Goal: Information Seeking & Learning: Learn about a topic

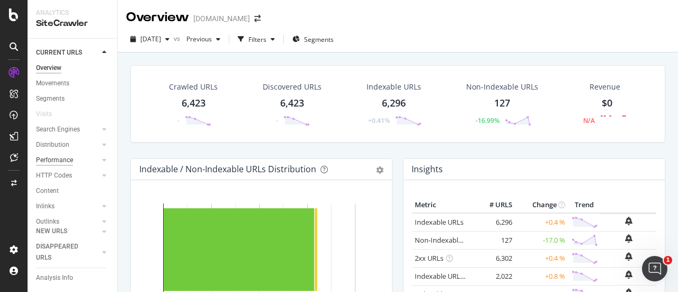
scroll to position [74, 0]
drag, startPoint x: 65, startPoint y: 182, endPoint x: 436, endPoint y: 126, distance: 375.8
click at [65, 189] on div "Url Explorer" at bounding box center [52, 194] width 33 height 11
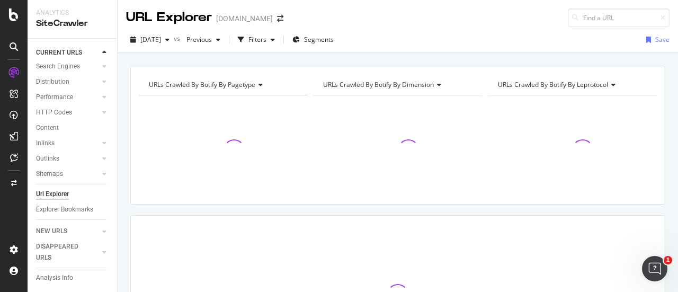
click at [298, 39] on div "[DATE] vs Previous Filters Segments" at bounding box center [232, 39] width 212 height 17
click at [275, 40] on icon "button" at bounding box center [273, 40] width 4 height 6
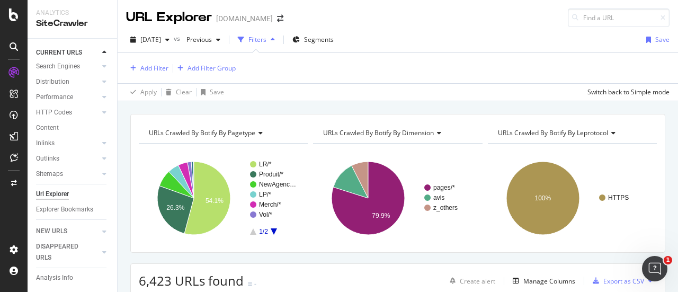
scroll to position [106, 0]
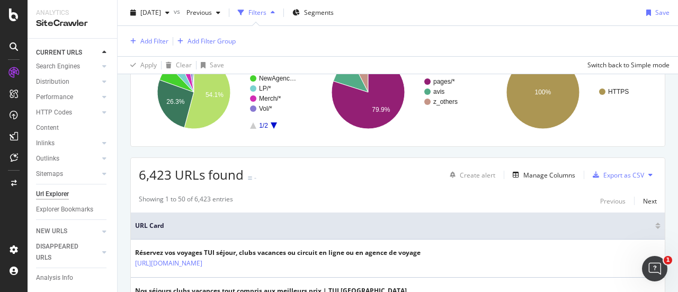
click at [266, 13] on div "Filters" at bounding box center [257, 12] width 18 height 9
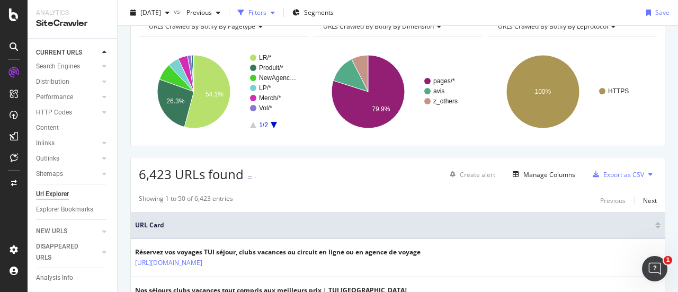
click at [266, 13] on div "Filters" at bounding box center [257, 12] width 18 height 9
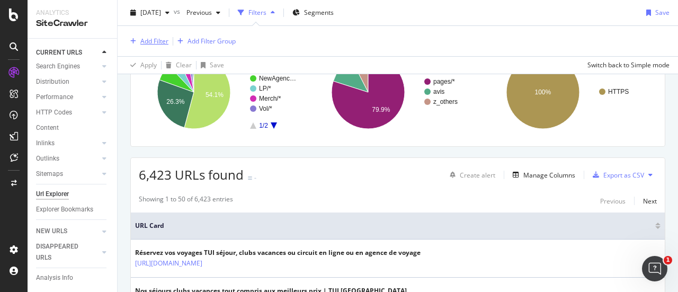
click at [148, 41] on div "Add Filter" at bounding box center [154, 41] width 28 height 9
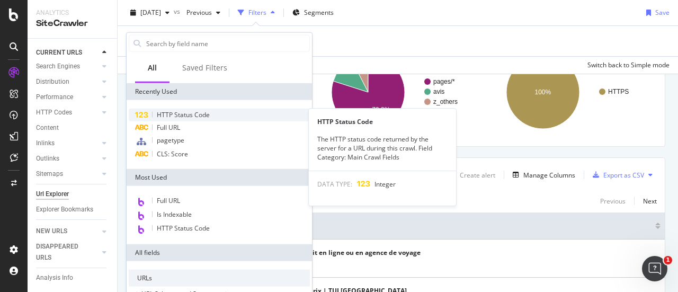
click at [182, 115] on span "HTTP Status Code" at bounding box center [183, 114] width 53 height 9
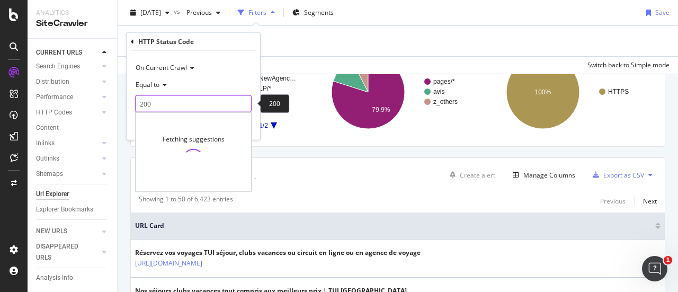
click at [208, 103] on input "200" at bounding box center [193, 103] width 116 height 17
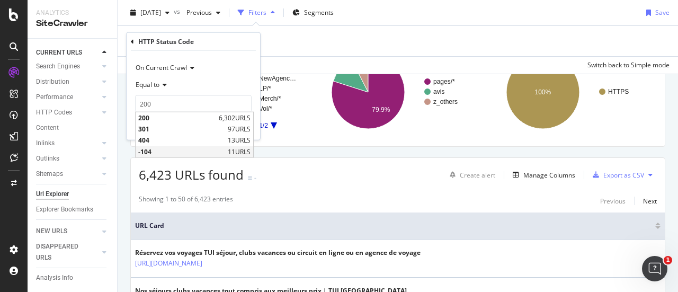
click at [159, 146] on div "-104 11 URLS" at bounding box center [195, 151] width 118 height 11
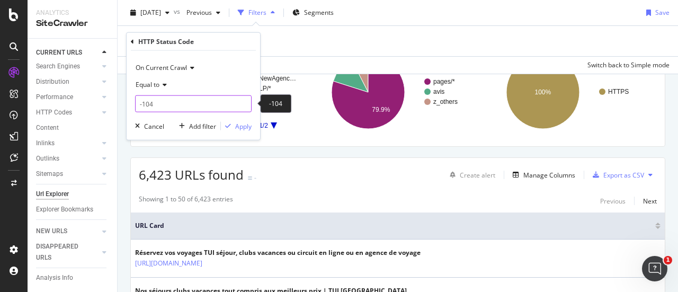
click at [179, 98] on input "-104" at bounding box center [193, 103] width 116 height 17
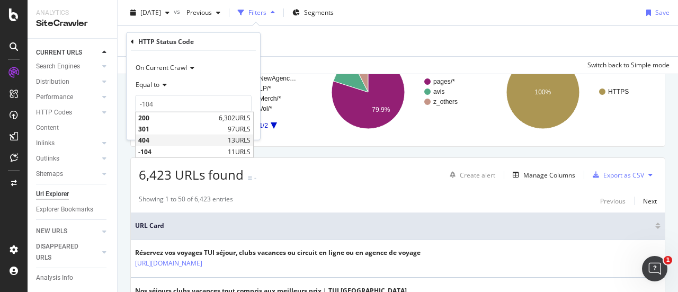
click at [160, 139] on span "404" at bounding box center [181, 140] width 87 height 9
type input "404"
click at [242, 127] on div "Apply" at bounding box center [243, 125] width 16 height 9
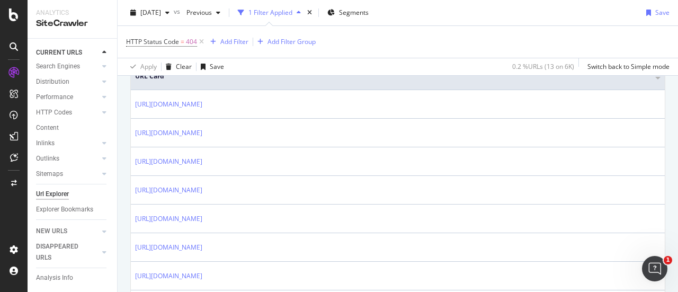
scroll to position [219, 0]
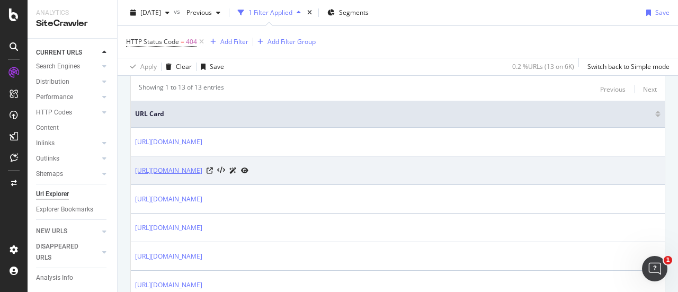
click at [202, 169] on link "[URL][DOMAIN_NAME]" at bounding box center [168, 170] width 67 height 11
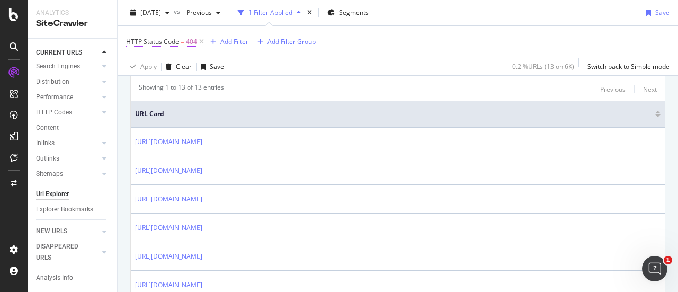
click at [183, 40] on span "=" at bounding box center [183, 41] width 4 height 9
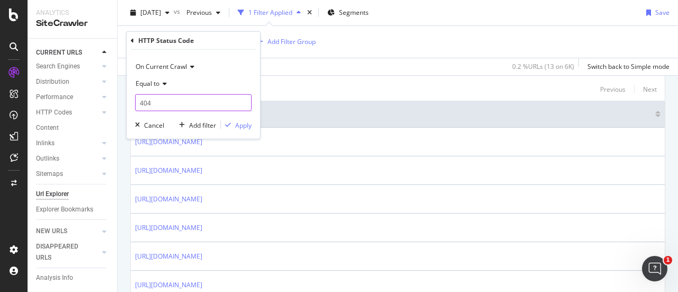
click at [168, 101] on input "404" at bounding box center [193, 102] width 116 height 17
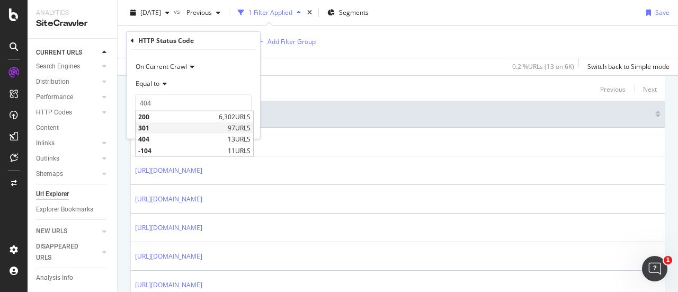
click at [151, 126] on span "301" at bounding box center [181, 127] width 87 height 9
type input "301"
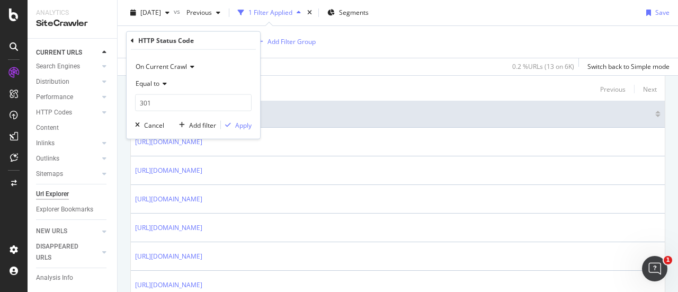
click at [254, 121] on div "On Current Crawl Equal to 301 301 Cancel Add filter Apply" at bounding box center [193, 94] width 133 height 89
click at [247, 124] on div "Apply" at bounding box center [243, 124] width 16 height 9
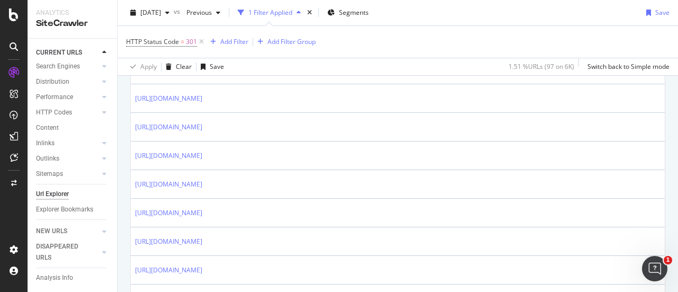
scroll to position [696, 0]
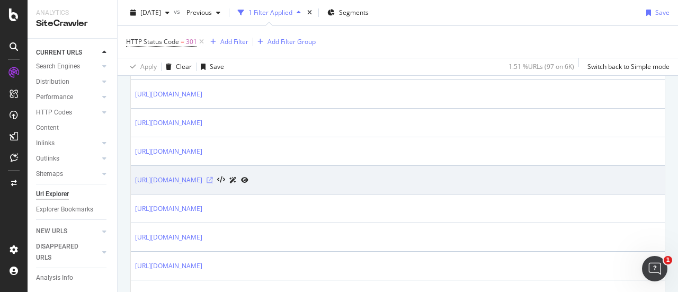
click at [213, 177] on icon at bounding box center [210, 180] width 6 height 6
drag, startPoint x: 132, startPoint y: 173, endPoint x: 379, endPoint y: 177, distance: 247.3
click at [379, 177] on td "[URL][DOMAIN_NAME]" at bounding box center [398, 180] width 534 height 29
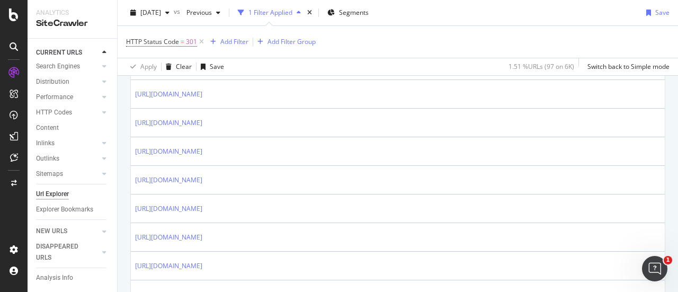
copy link "[URL][DOMAIN_NAME]"
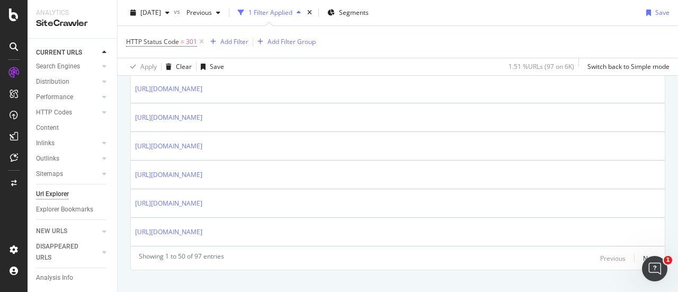
scroll to position [1535, 0]
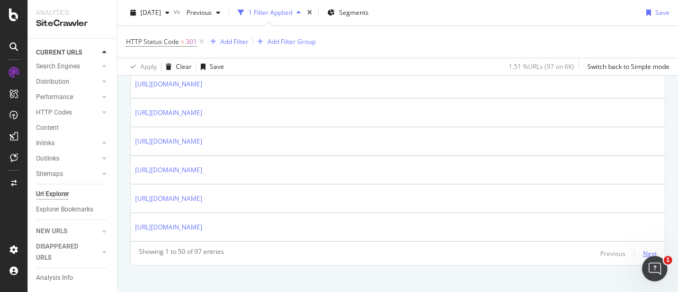
click at [643, 249] on div "Next" at bounding box center [650, 253] width 14 height 9
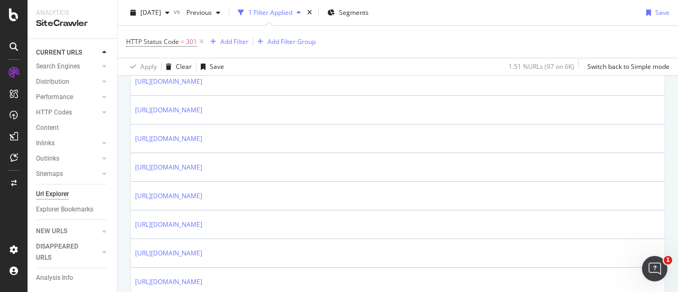
scroll to position [318, 0]
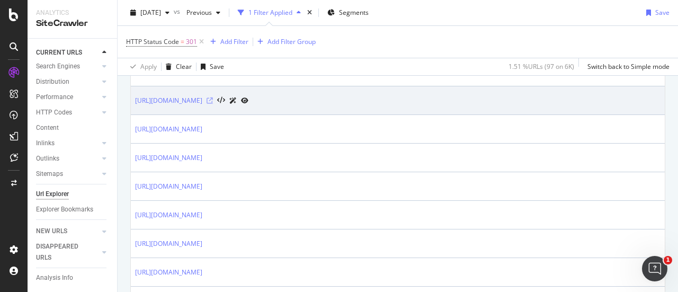
click at [213, 99] on icon at bounding box center [210, 100] width 6 height 6
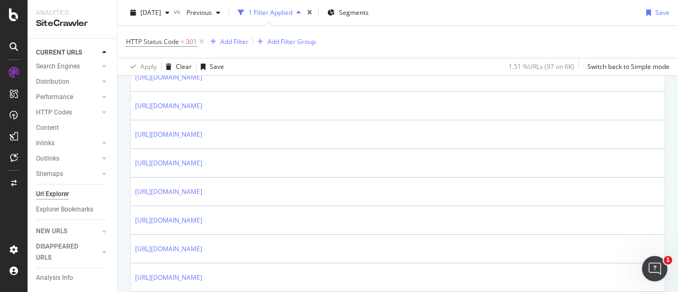
scroll to position [794, 0]
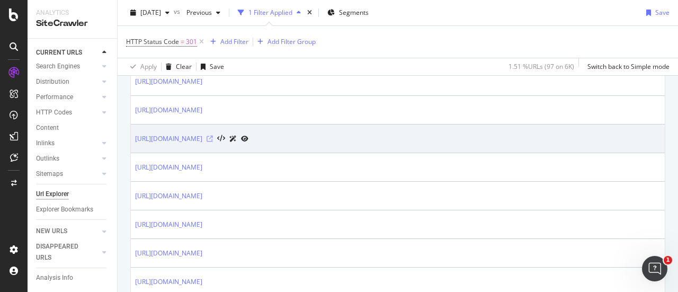
click at [213, 137] on icon at bounding box center [210, 139] width 6 height 6
click at [202, 137] on link "[URL][DOMAIN_NAME]" at bounding box center [168, 138] width 67 height 11
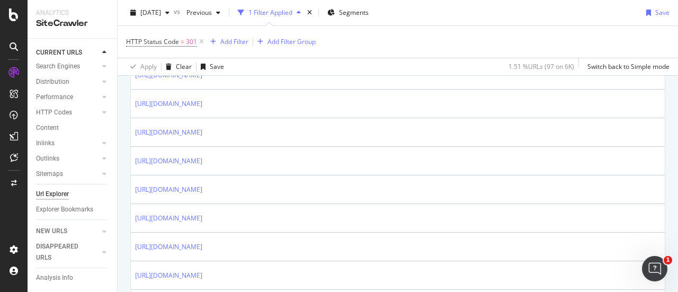
scroll to position [1218, 0]
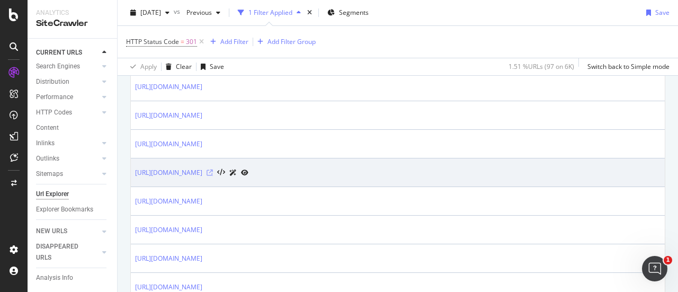
click at [213, 169] on icon at bounding box center [210, 172] width 6 height 6
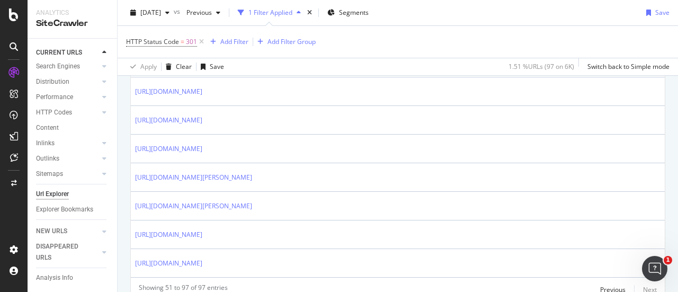
scroll to position [1430, 0]
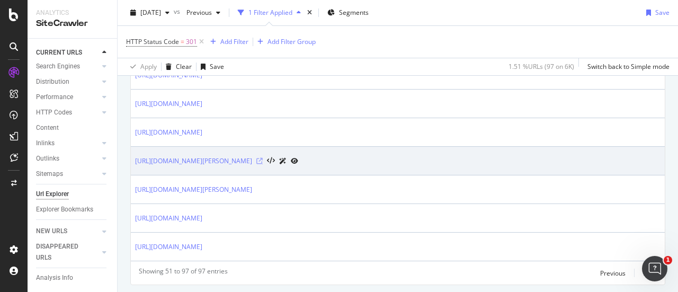
click at [263, 158] on icon at bounding box center [259, 161] width 6 height 6
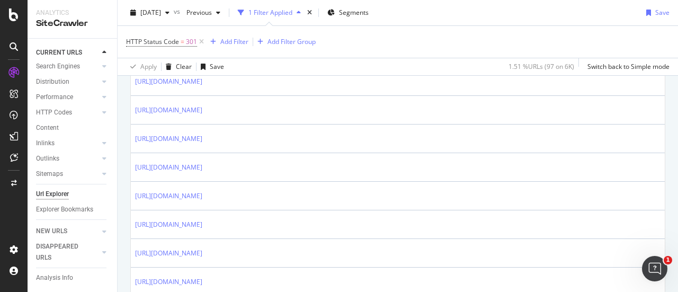
scroll to position [708, 0]
click at [169, 42] on span "HTTP Status Code" at bounding box center [152, 41] width 53 height 9
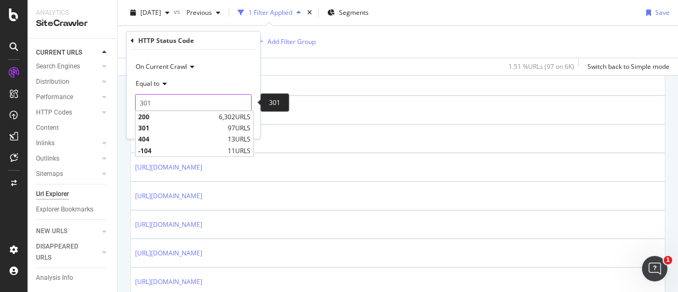
click at [152, 104] on input "301" at bounding box center [193, 102] width 116 height 17
click at [160, 148] on span "-104" at bounding box center [181, 150] width 87 height 9
type input "-104"
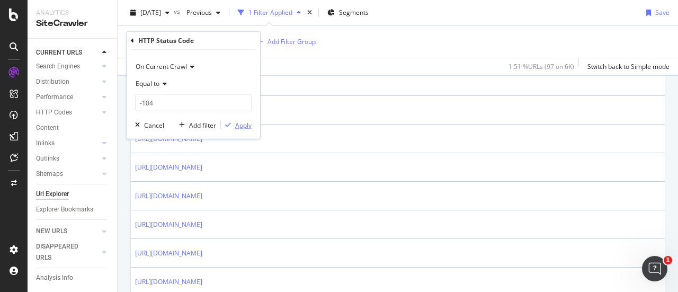
click at [237, 121] on div "Apply" at bounding box center [243, 124] width 16 height 9
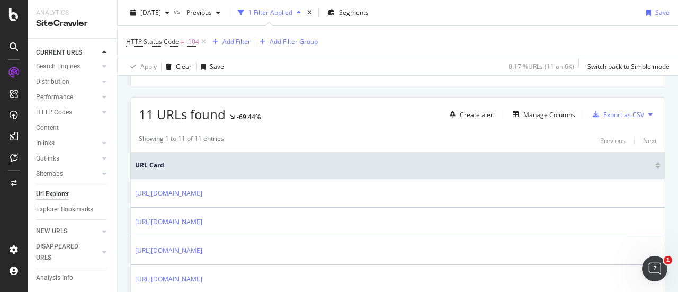
scroll to position [427, 0]
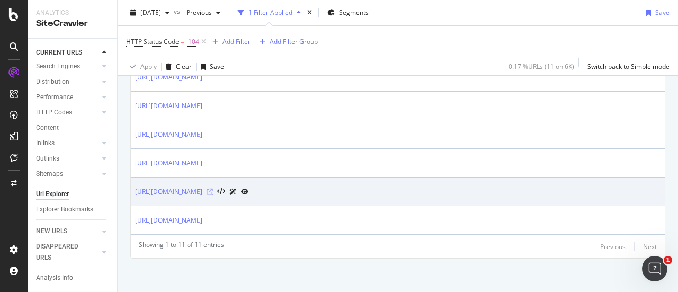
click at [213, 189] on icon at bounding box center [210, 192] width 6 height 6
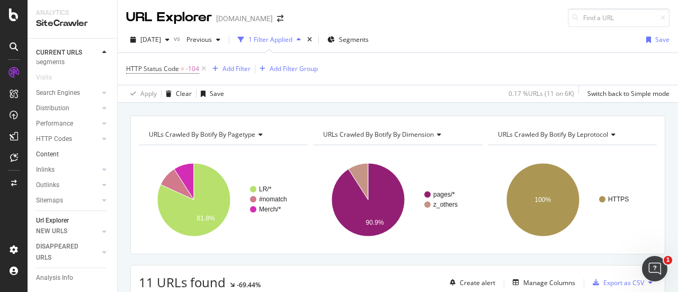
scroll to position [0, 0]
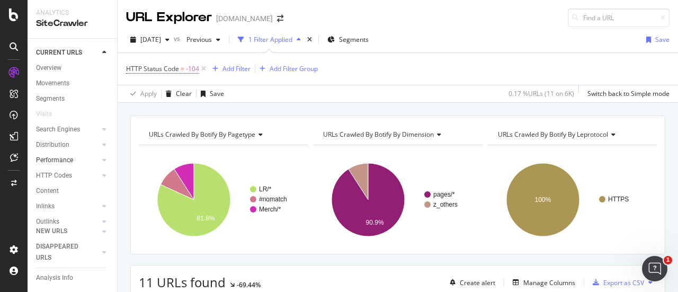
click at [66, 158] on div "Performance" at bounding box center [54, 160] width 37 height 11
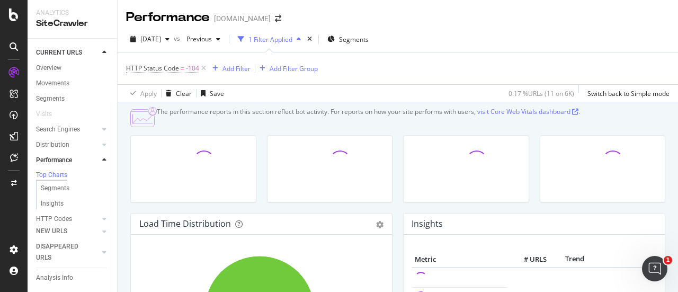
click at [202, 68] on icon at bounding box center [203, 68] width 9 height 11
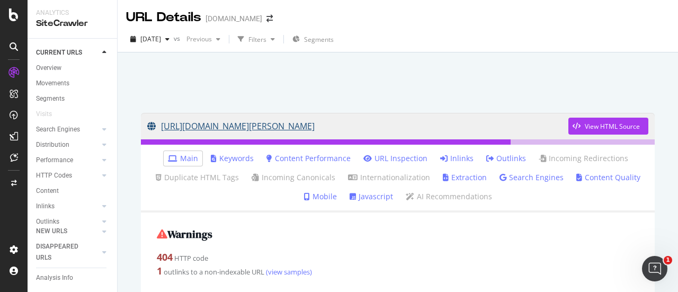
click at [361, 126] on link "[URL][DOMAIN_NAME]" at bounding box center [357, 126] width 421 height 26
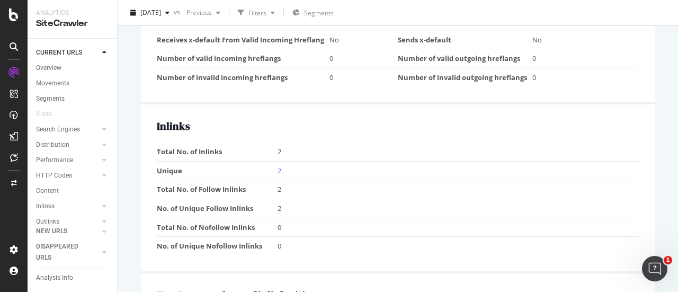
scroll to position [1006, 0]
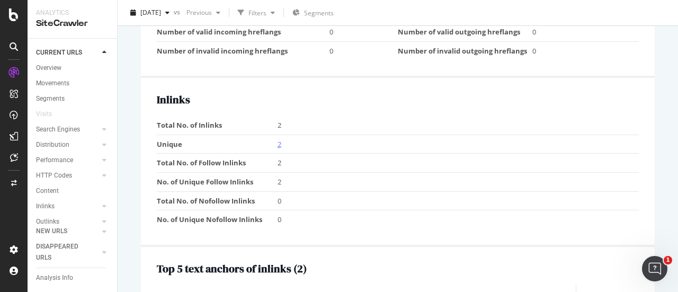
click at [277, 141] on link "2" at bounding box center [279, 144] width 4 height 10
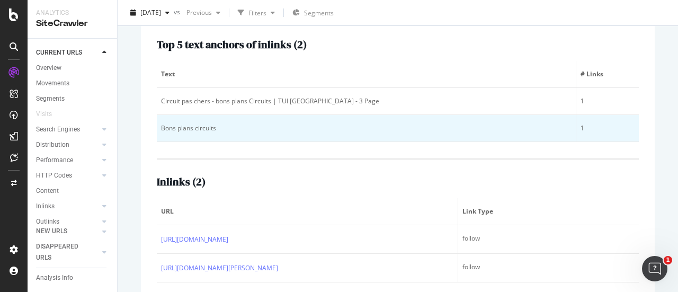
scroll to position [205, 0]
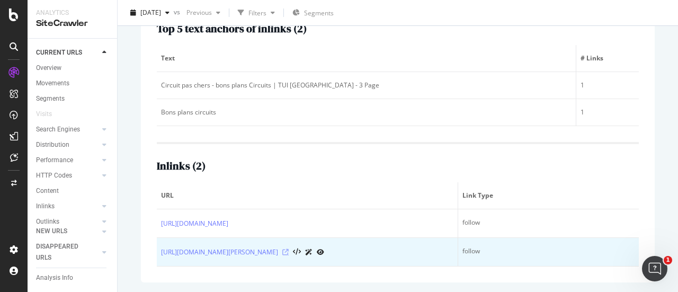
click at [289, 252] on icon at bounding box center [285, 252] width 6 height 6
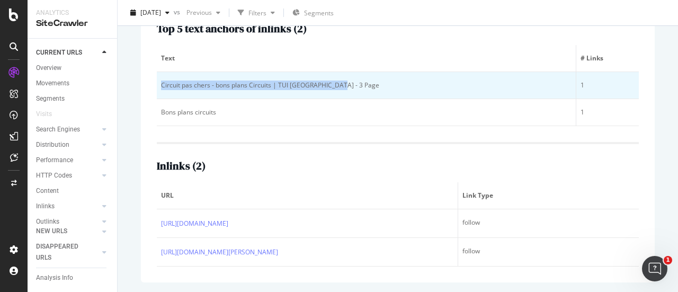
drag, startPoint x: 162, startPoint y: 84, endPoint x: 342, endPoint y: 80, distance: 179.6
click at [342, 80] on td "Circuit pas chers - bons plans Circuits | TUI FRANCE - 3 Page" at bounding box center [366, 85] width 419 height 27
copy div "Circuit pas chers - bons plans Circuits | TUI FRANCE - 3 Page"
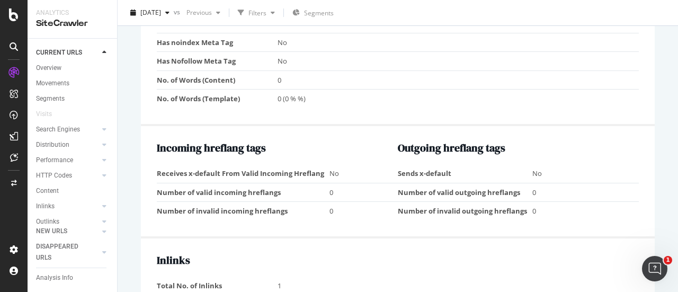
scroll to position [1006, 0]
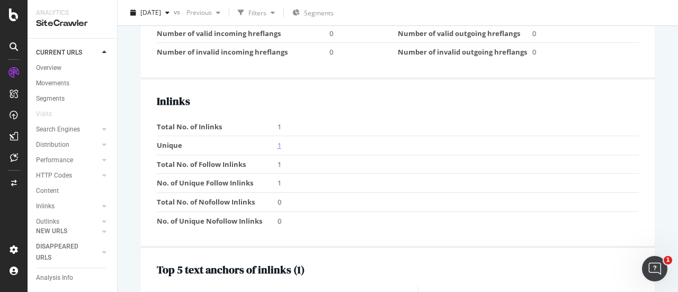
click at [277, 141] on link "1" at bounding box center [279, 145] width 4 height 10
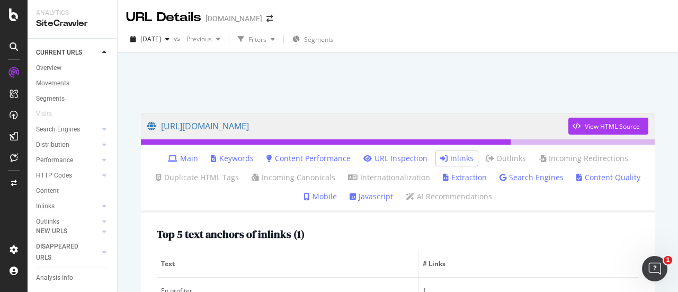
scroll to position [150, 0]
